Goal: Transaction & Acquisition: Purchase product/service

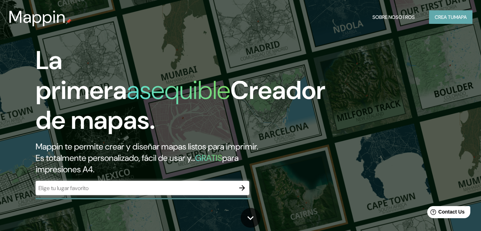
click at [448, 20] on font "Crea tu" at bounding box center [444, 17] width 19 height 6
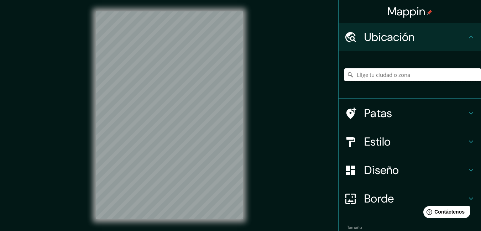
click at [388, 75] on input "Elige tu ciudad o zona" at bounding box center [412, 74] width 137 height 13
type input "Chancay, Departamento de Lima, Perú"
click at [375, 132] on div "Estilo" at bounding box center [409, 141] width 142 height 28
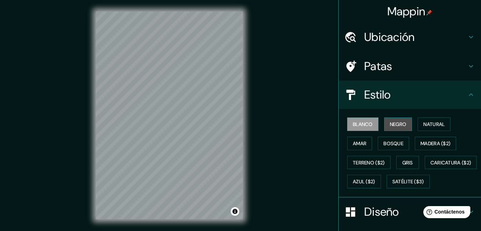
click at [395, 124] on font "Negro" at bounding box center [398, 124] width 17 height 6
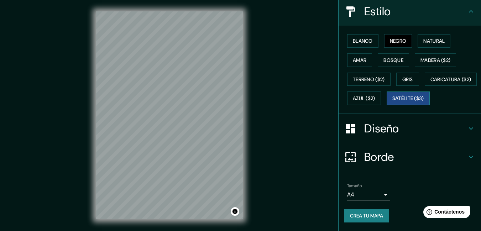
scroll to position [102, 0]
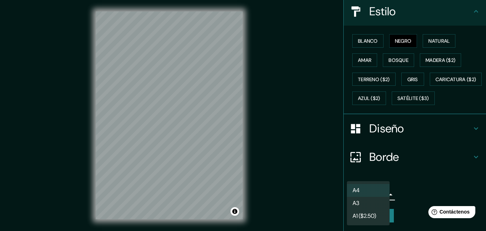
click at [364, 195] on body "Mappin Ubicación Chancay, Departamento de Lima, Perú Chancay Departamento de Li…" at bounding box center [243, 115] width 486 height 231
click at [364, 200] on li "A3" at bounding box center [368, 203] width 43 height 13
type input "a4"
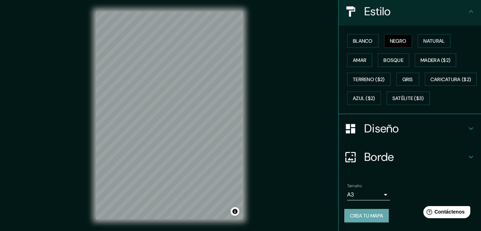
click at [364, 212] on font "Crea tu mapa" at bounding box center [366, 215] width 33 height 9
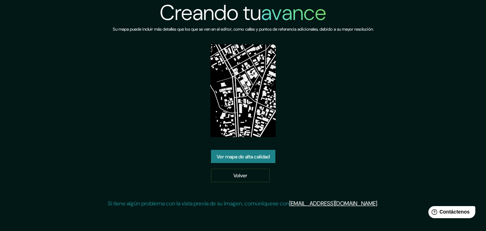
click at [259, 155] on font "Ver mapa de alta calidad" at bounding box center [243, 156] width 53 height 6
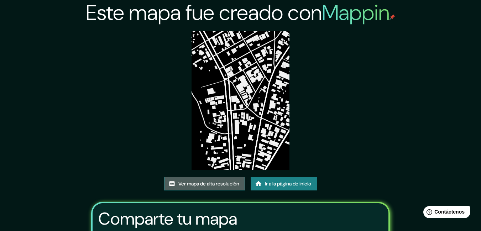
click at [185, 184] on font "Ver mapa de alta resolución" at bounding box center [208, 184] width 61 height 6
